Goal: Task Accomplishment & Management: Manage account settings

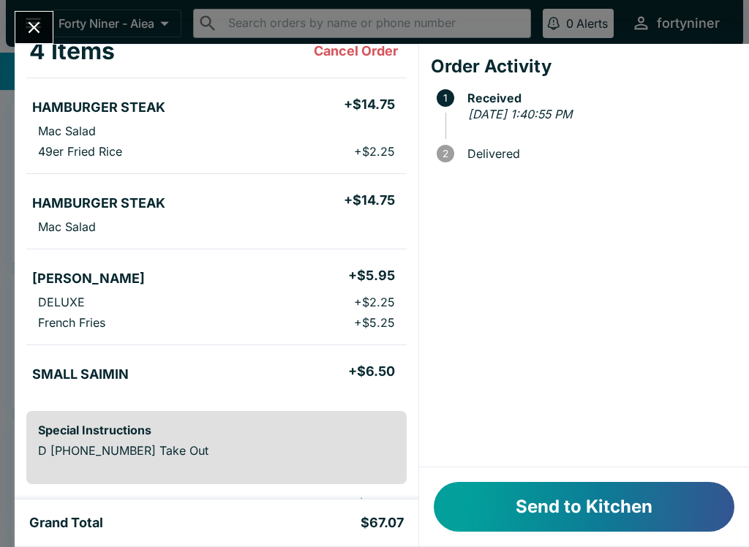
scroll to position [94, 0]
click at [546, 510] on button "Send to Kitchen" at bounding box center [584, 507] width 301 height 50
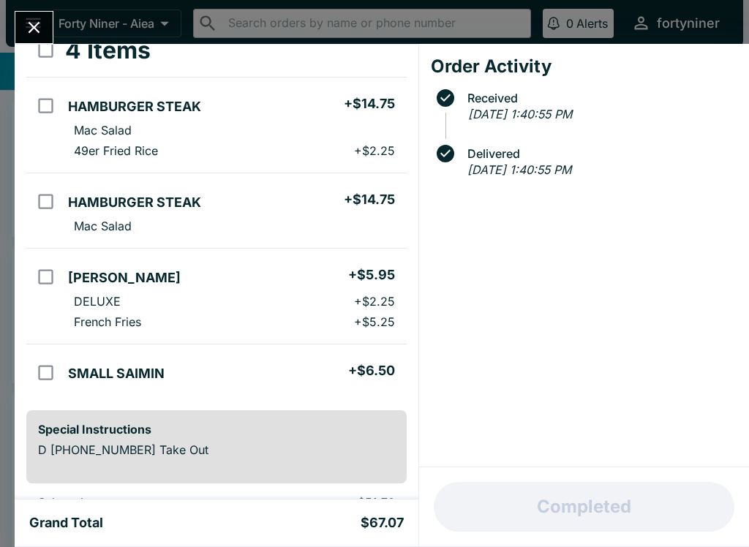
click at [17, 14] on div at bounding box center [34, 27] width 39 height 33
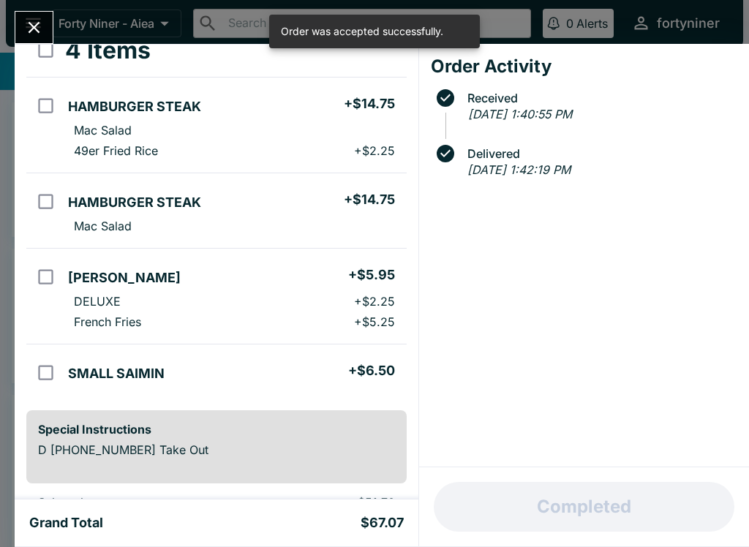
click at [41, 29] on icon "Close" at bounding box center [34, 28] width 20 height 20
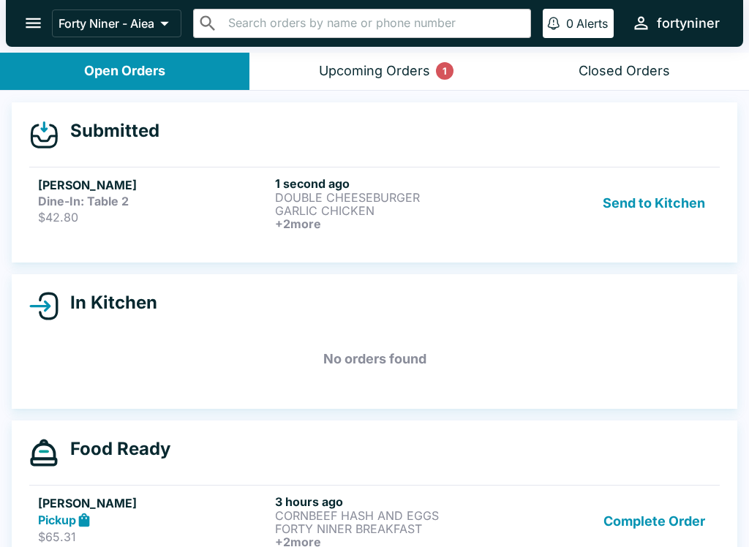
click at [119, 216] on p "$42.80" at bounding box center [153, 217] width 231 height 15
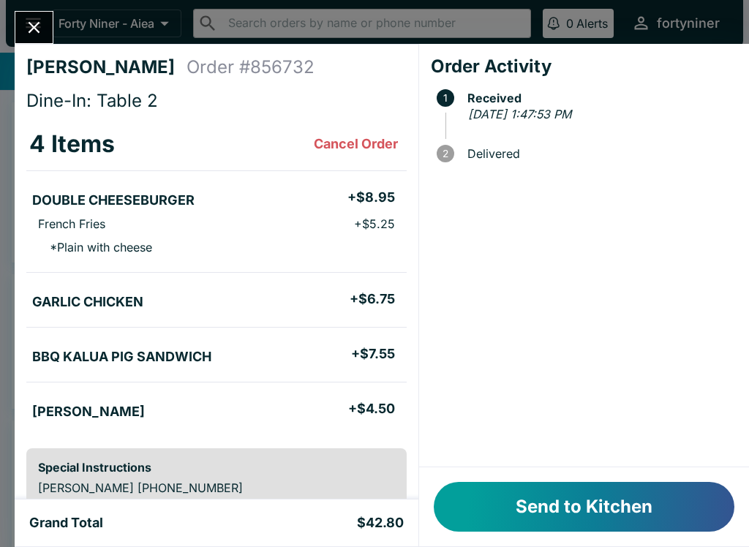
click at [477, 511] on button "Send to Kitchen" at bounding box center [584, 507] width 301 height 50
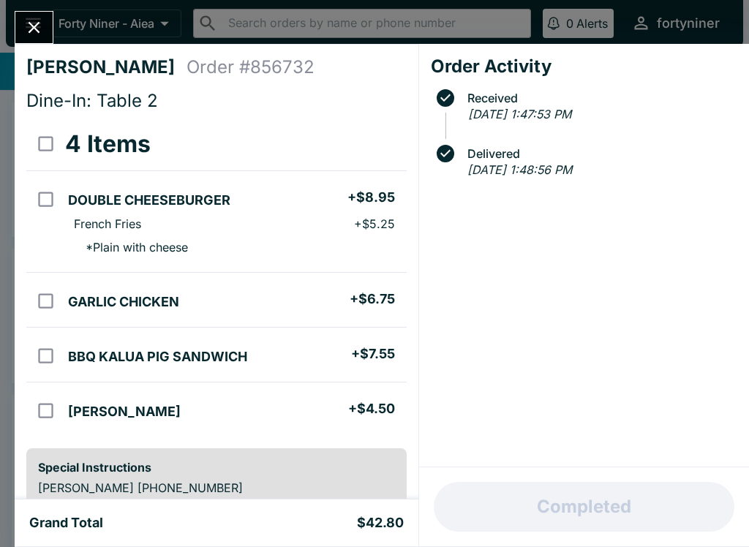
click at [23, 26] on button "Close" at bounding box center [33, 27] width 37 height 31
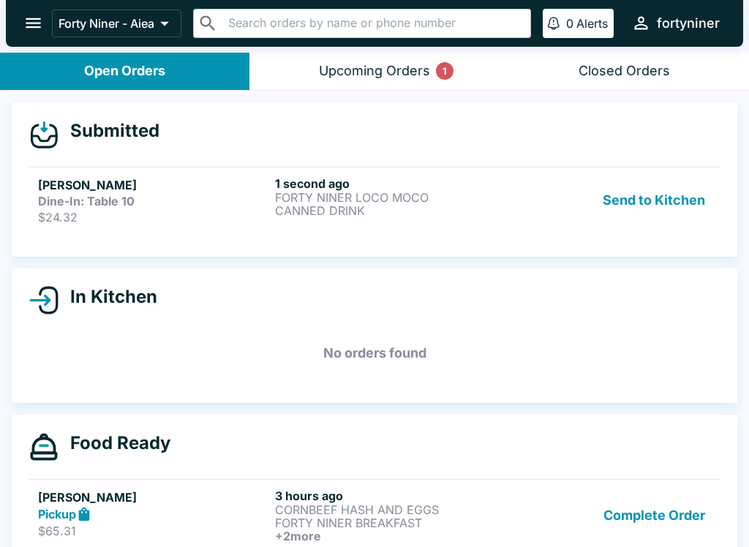
click at [137, 230] on link "[PERSON_NAME]-In: Table 10 $24.32 1 second ago FORTY NINER LOCO MOCO CANNED DRI…" at bounding box center [374, 200] width 690 height 67
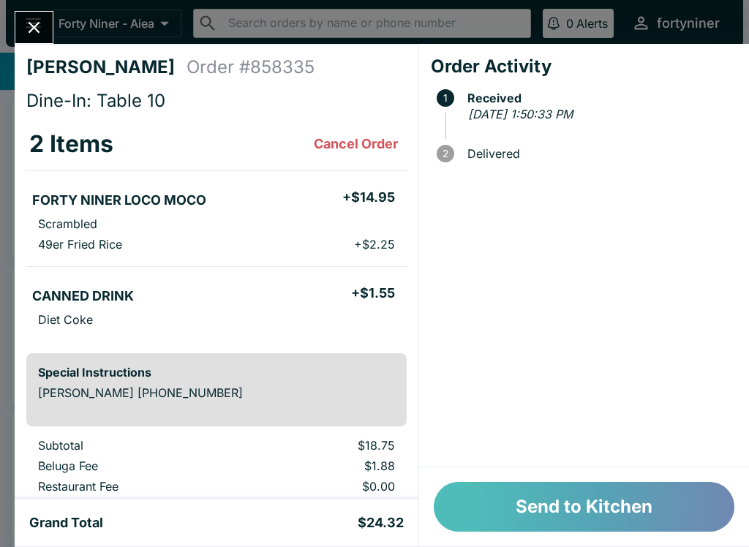
click at [546, 500] on button "Send to Kitchen" at bounding box center [584, 507] width 301 height 50
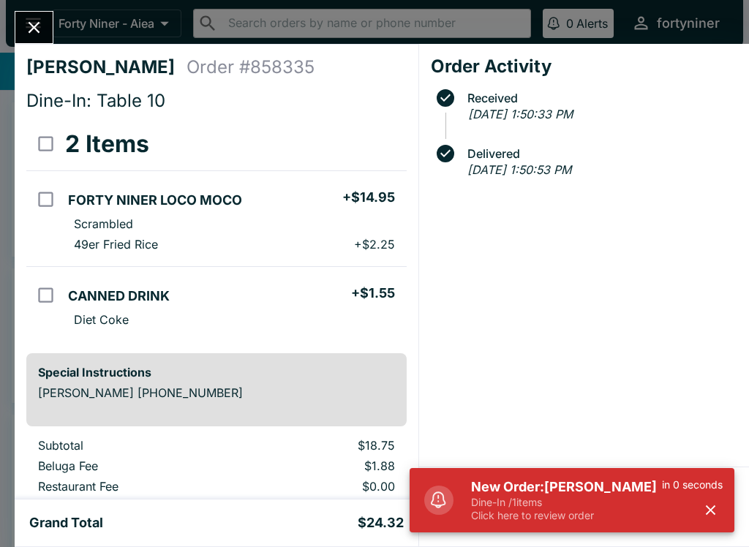
click at [31, 18] on icon "Close" at bounding box center [34, 28] width 20 height 20
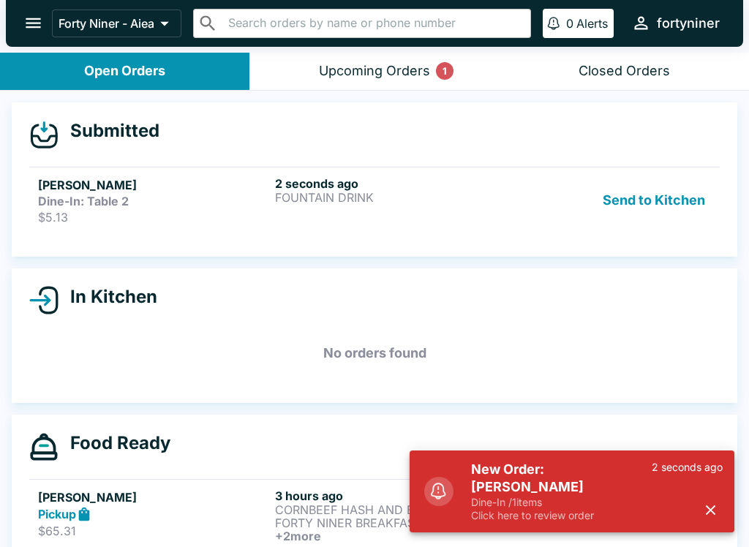
click at [294, 191] on p "FOUNTAIN DRINK" at bounding box center [390, 197] width 231 height 13
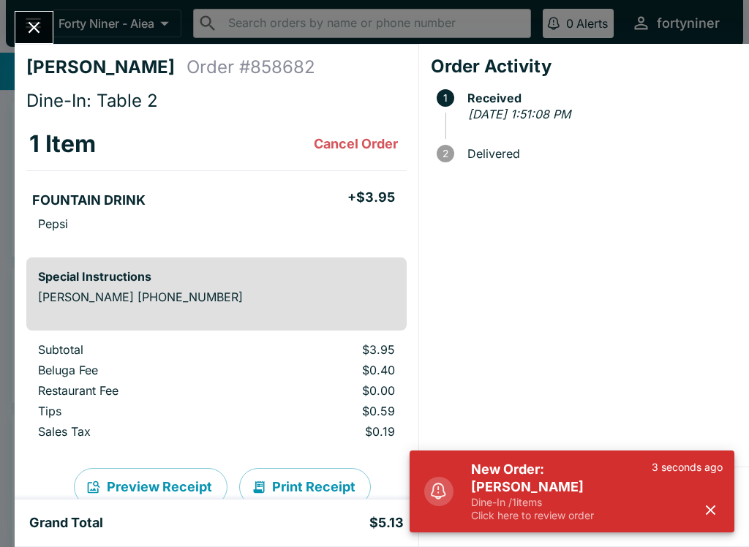
click at [701, 508] on button "button" at bounding box center [710, 510] width 24 height 24
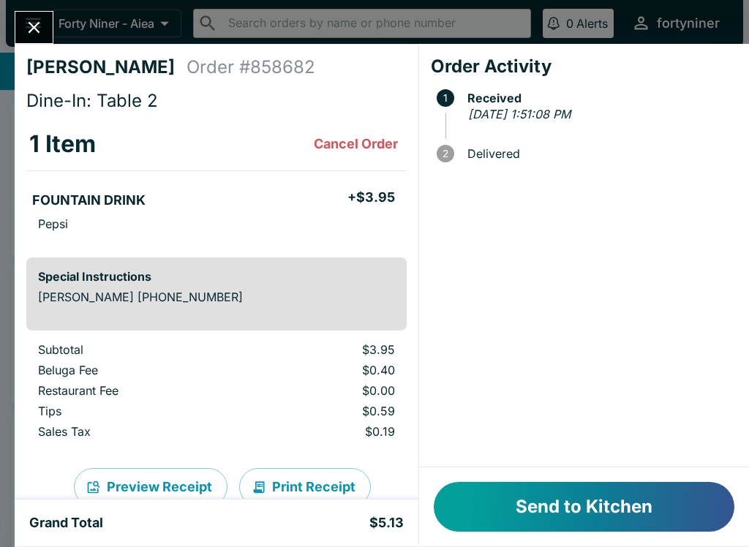
click at [589, 504] on button "Send to Kitchen" at bounding box center [584, 507] width 301 height 50
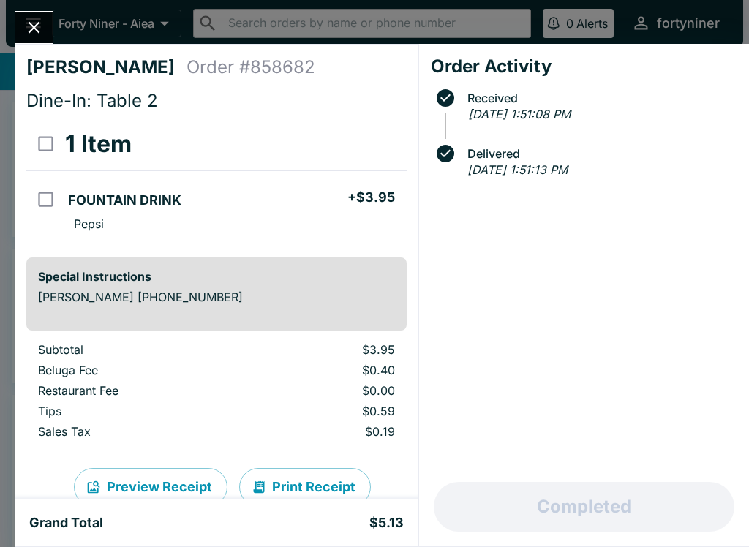
click at [23, 24] on button "Close" at bounding box center [33, 27] width 37 height 31
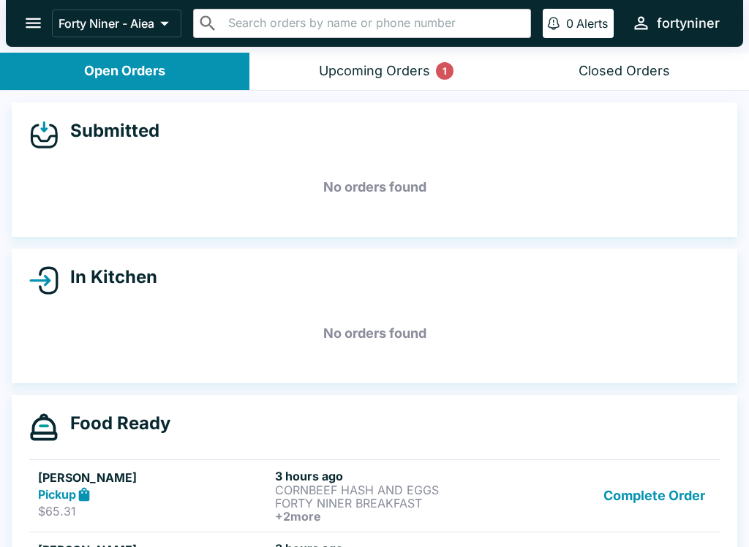
click at [614, 78] on div "Closed Orders" at bounding box center [623, 71] width 91 height 17
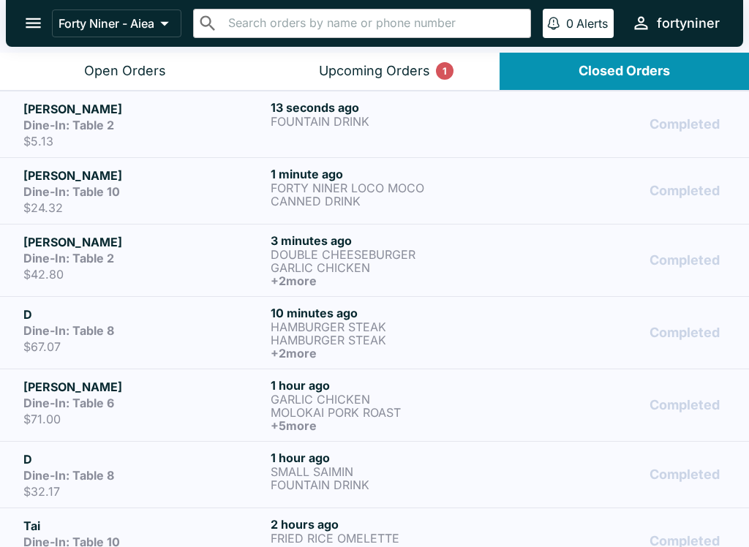
click at [226, 192] on div "Dine-In: Table 10" at bounding box center [143, 191] width 241 height 15
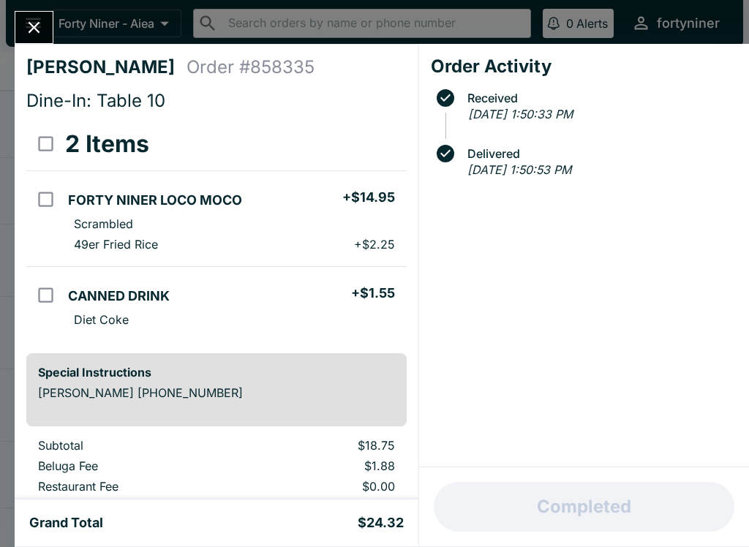
click at [40, 27] on icon "Close" at bounding box center [34, 28] width 20 height 20
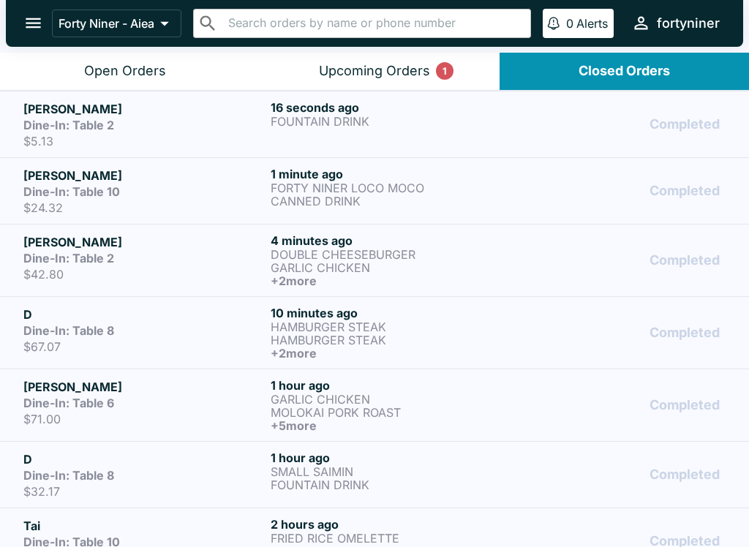
click at [208, 124] on div "Dine-In: Table 2" at bounding box center [143, 125] width 241 height 15
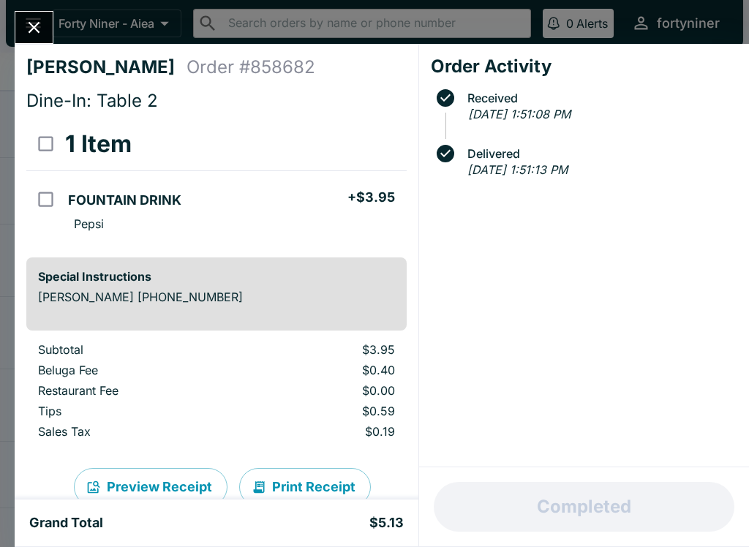
click at [46, 23] on button "Close" at bounding box center [33, 27] width 37 height 31
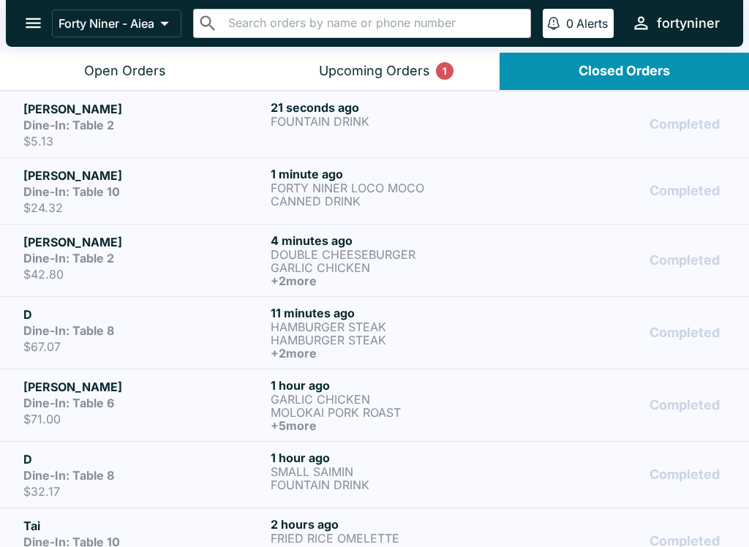
click at [107, 77] on div "Open Orders" at bounding box center [125, 71] width 82 height 17
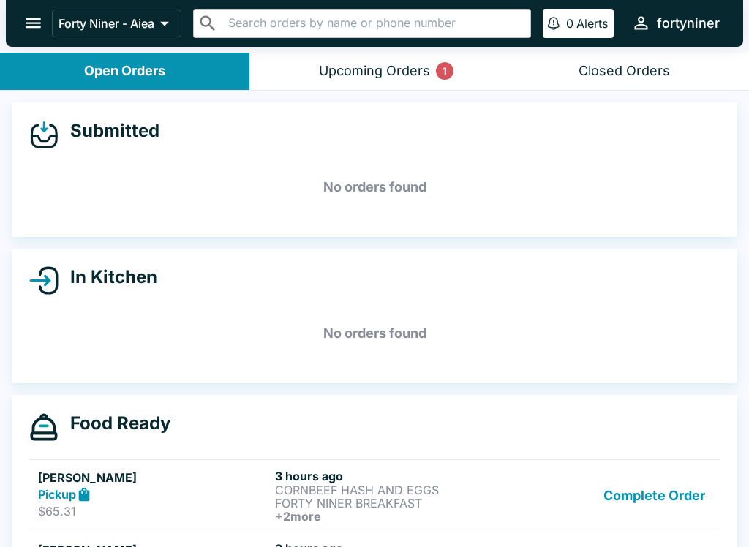
click at [628, 508] on button "Complete Order" at bounding box center [654, 496] width 113 height 54
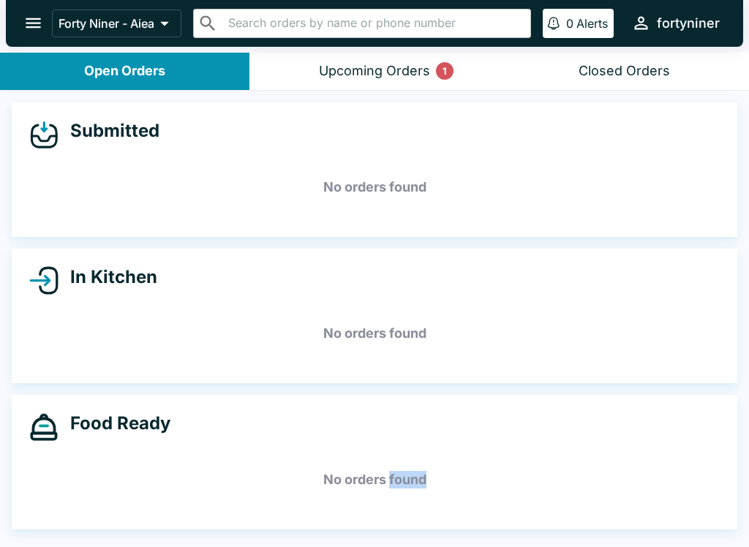
click at [40, 31] on icon "open drawer" at bounding box center [33, 23] width 20 height 20
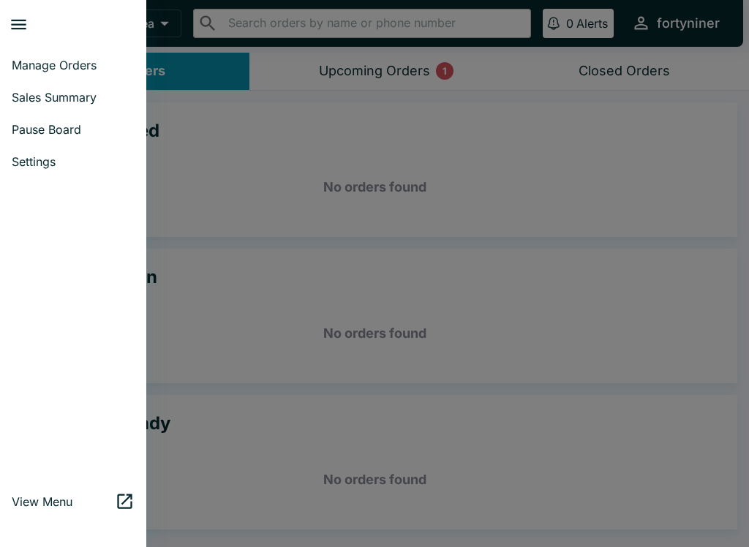
click at [23, 99] on span "Sales Summary" at bounding box center [73, 97] width 123 height 15
select select "03:00"
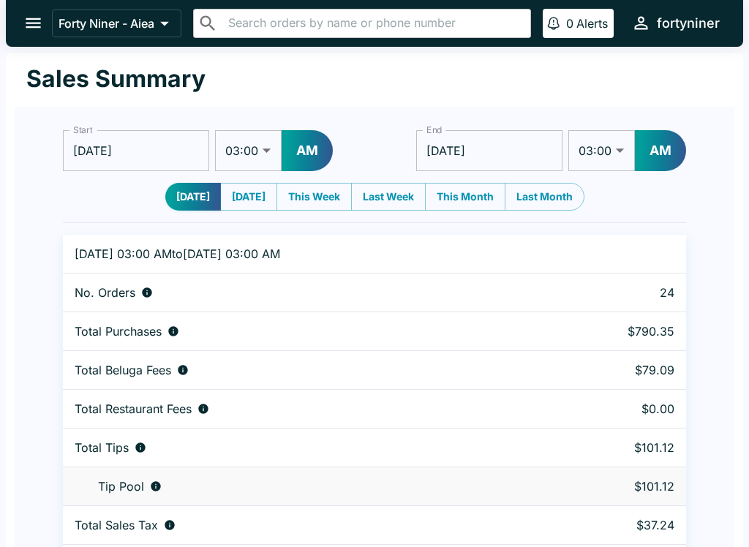
click at [31, 21] on icon "open drawer" at bounding box center [33, 23] width 20 height 20
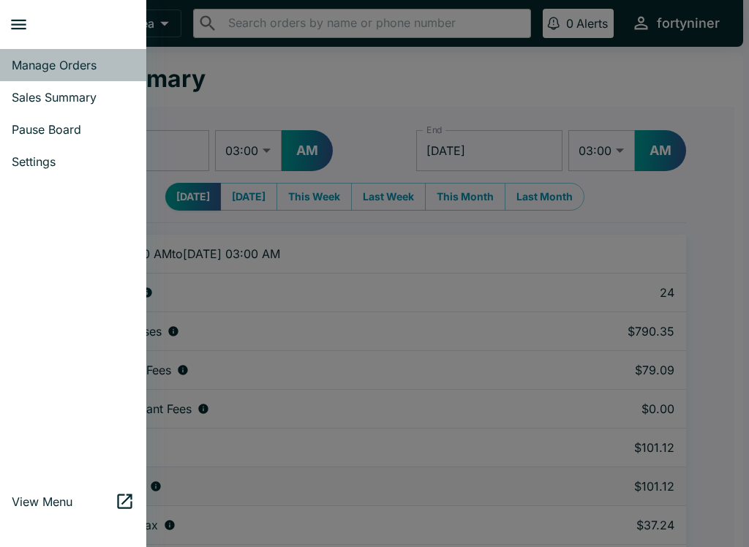
click at [21, 67] on span "Manage Orders" at bounding box center [73, 65] width 123 height 15
